Goal: Task Accomplishment & Management: Complete application form

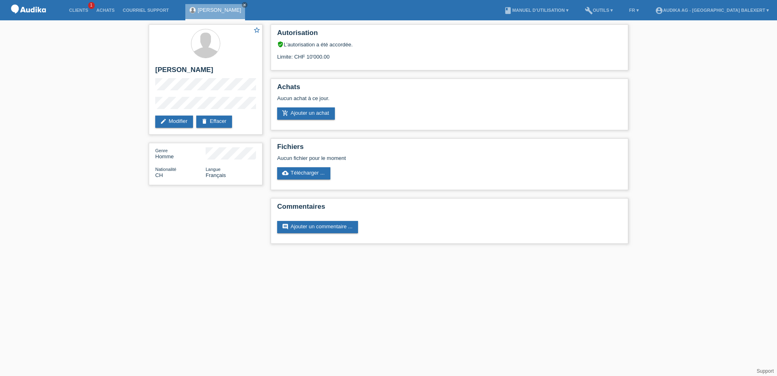
click at [37, 9] on img at bounding box center [28, 10] width 41 height 21
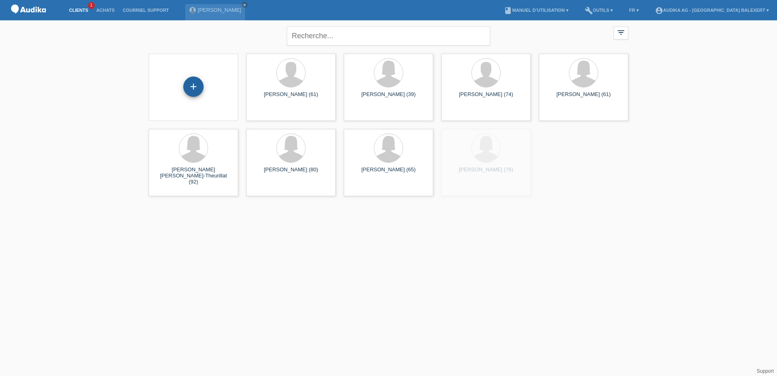
click at [195, 88] on div "+" at bounding box center [193, 86] width 20 height 20
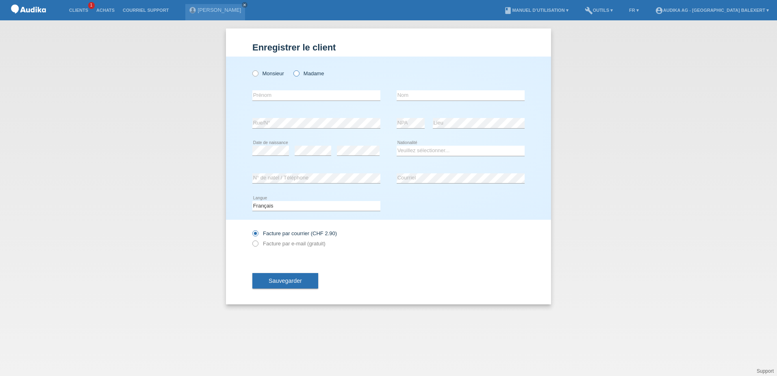
click at [300, 74] on label "Madame" at bounding box center [309, 73] width 30 height 6
click at [299, 74] on input "Madame" at bounding box center [296, 72] width 5 height 5
radio input "true"
click at [280, 98] on input "text" at bounding box center [317, 95] width 128 height 10
click at [267, 93] on input "text" at bounding box center [317, 95] width 128 height 10
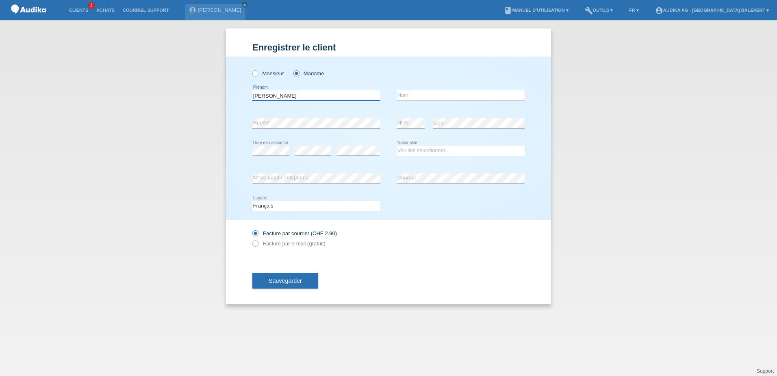
type input "[PERSON_NAME]"
click at [414, 94] on input "text" at bounding box center [461, 95] width 128 height 10
type input "Navarro Cruz"
click at [419, 152] on select "Veuillez sélectionner... Suisse Allemagne Autriche Liechtenstein ------------ A…" at bounding box center [461, 151] width 128 height 10
select select "CH"
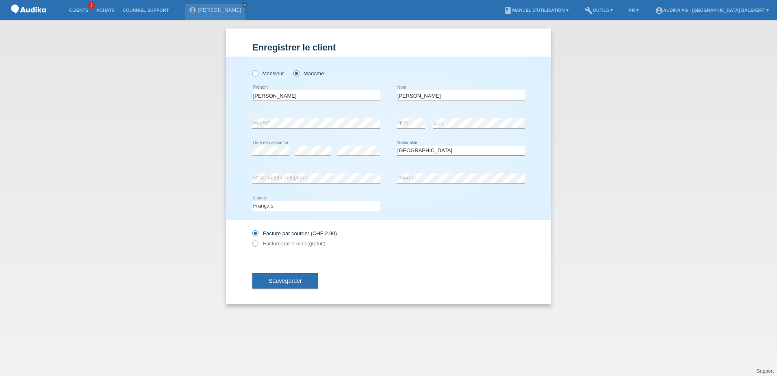
click at [397, 146] on select "Veuillez sélectionner... Suisse Allemagne Autriche Liechtenstein ------------ A…" at bounding box center [461, 151] width 128 height 10
click at [265, 245] on label "Facture par e-mail (gratuit)" at bounding box center [289, 243] width 73 height 6
click at [251, 239] on icon at bounding box center [251, 239] width 0 height 0
click at [312, 244] on label "Facture par e-mail (gratuit)" at bounding box center [289, 243] width 73 height 6
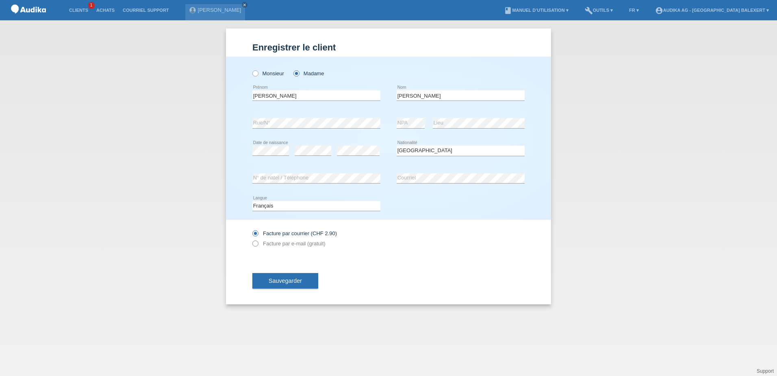
click at [258, 244] on input "Facture par e-mail (gratuit)" at bounding box center [255, 245] width 5 height 10
radio input "true"
click at [296, 279] on span "Sauvegarder" at bounding box center [285, 280] width 33 height 7
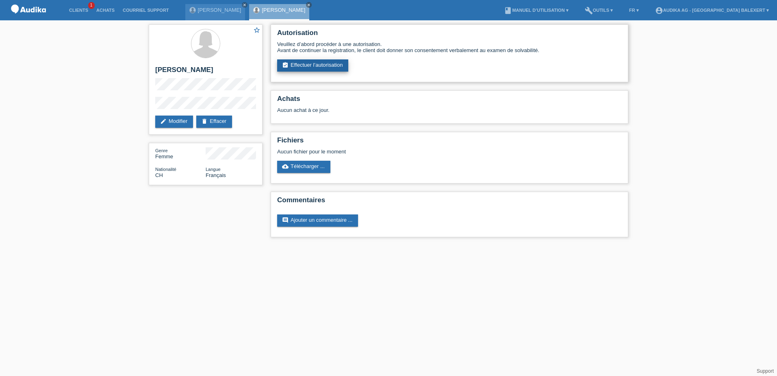
click at [297, 66] on link "assignment_turned_in Effectuer l’autorisation" at bounding box center [312, 65] width 71 height 12
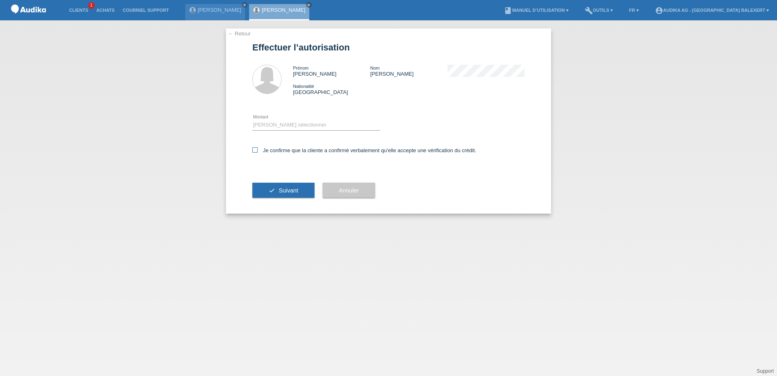
click at [256, 151] on icon at bounding box center [255, 149] width 5 height 5
click at [256, 151] on input "Je confirme que la cliente a confirmé verbalement qu'elle accepte une vérificat…" at bounding box center [255, 149] width 5 height 5
checkbox input "true"
click at [275, 124] on select "Veuillez sélectionner CHF 1.00 - CHF 499.00 CHF 500.00 - CHF 1'999.00 CHF 2'000…" at bounding box center [317, 125] width 128 height 10
select select "3"
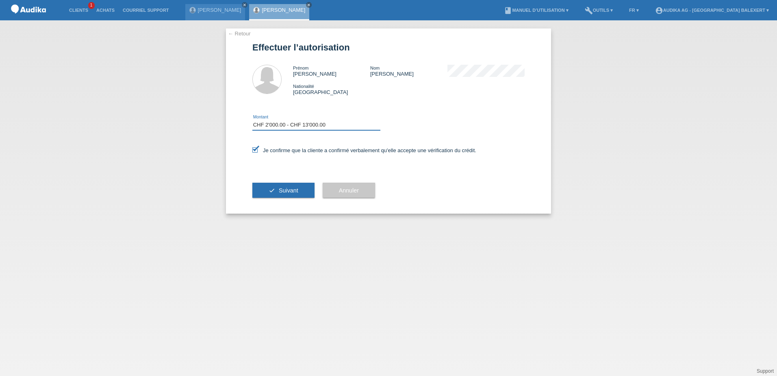
click at [253, 120] on select "Veuillez sélectionner CHF 1.00 - CHF 499.00 CHF 500.00 - CHF 1'999.00 CHF 2'000…" at bounding box center [317, 125] width 128 height 10
click at [284, 186] on button "check Suivant" at bounding box center [284, 190] width 62 height 15
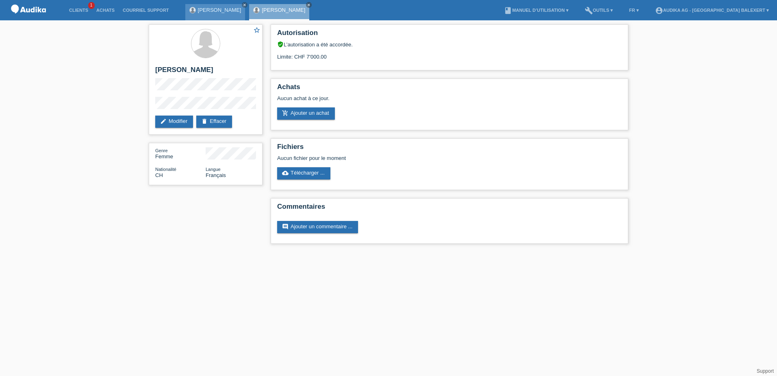
click at [211, 11] on link "Sergio Dondolini" at bounding box center [220, 10] width 44 height 6
click at [241, 4] on nav "Clients 1 Achats Courriel Support [PERSON_NAME] close" at bounding box center [388, 10] width 777 height 20
click at [299, 7] on link "[PERSON_NAME]" at bounding box center [284, 10] width 44 height 6
click at [308, 4] on icon "close" at bounding box center [309, 5] width 4 height 4
click at [243, 4] on icon "close" at bounding box center [245, 5] width 4 height 4
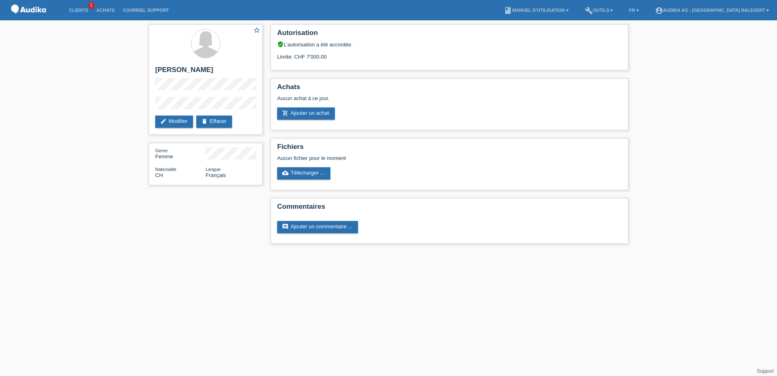
click at [33, 9] on img at bounding box center [28, 10] width 41 height 21
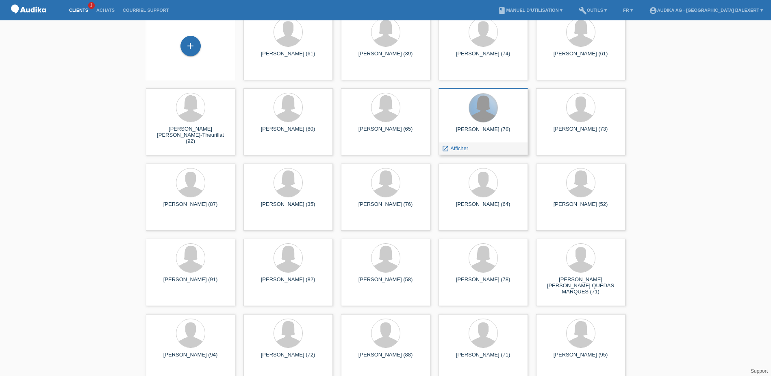
scroll to position [81, 0]
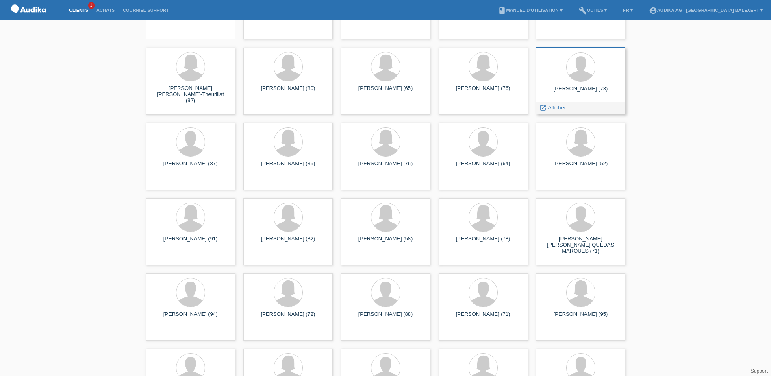
click at [561, 89] on div "[PERSON_NAME] (73)" at bounding box center [581, 91] width 76 height 13
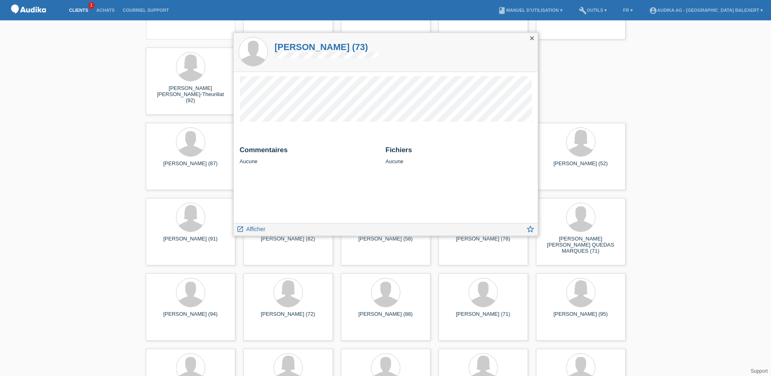
click at [532, 37] on icon "close" at bounding box center [532, 38] width 7 height 7
